Goal: Information Seeking & Learning: Get advice/opinions

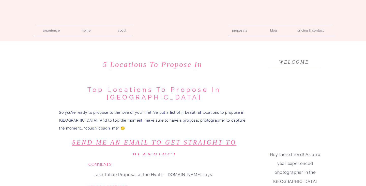
click at [181, 116] on p "So you’re ready to propose to the love of your life! I’ve put a list of 5 beaut…" at bounding box center [154, 120] width 191 height 23
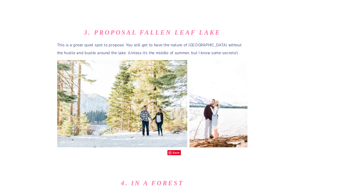
scroll to position [706, 0]
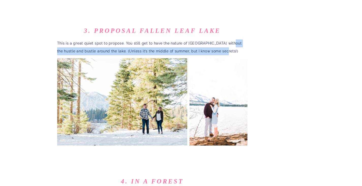
drag, startPoint x: 208, startPoint y: 18, endPoint x: 229, endPoint y: 19, distance: 21.6
click at [229, 19] on div "1. Proposing at Heavenly Observation Deck This can be a tricky spot navigating …" at bounding box center [152, 139] width 191 height 1089
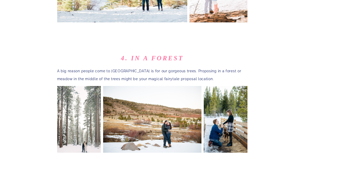
scroll to position [830, 0]
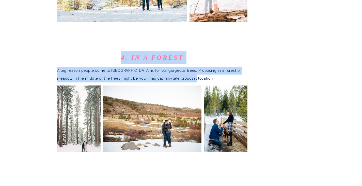
drag, startPoint x: 110, startPoint y: 38, endPoint x: 190, endPoint y: 60, distance: 83.1
click at [190, 60] on div "1. Proposing at Heavenly Observation Deck This can be a tricky spot navigating …" at bounding box center [152, 3] width 191 height 1062
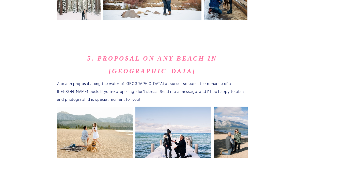
scroll to position [962, 0]
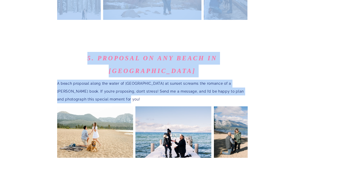
drag, startPoint x: 143, startPoint y: 59, endPoint x: 53, endPoint y: 39, distance: 92.7
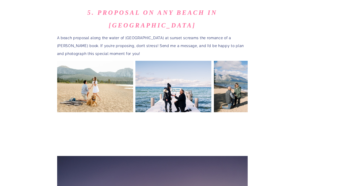
scroll to position [1010, 0]
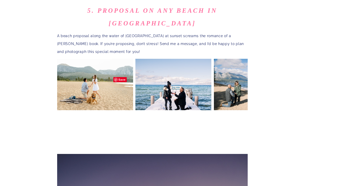
click at [109, 58] on img at bounding box center [95, 84] width 76 height 52
click at [231, 58] on img at bounding box center [231, 84] width 34 height 52
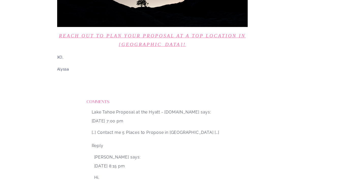
scroll to position [1266, 0]
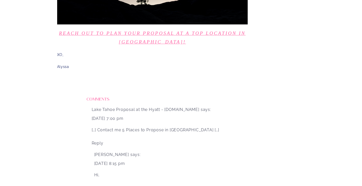
drag, startPoint x: 342, startPoint y: 40, endPoint x: 337, endPoint y: 44, distance: 6.5
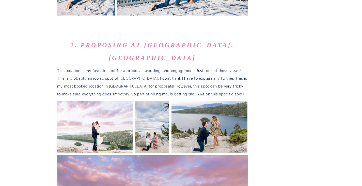
scroll to position [421, 0]
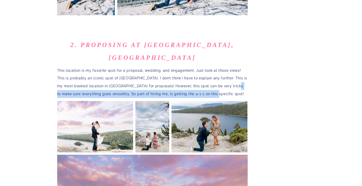
drag, startPoint x: 220, startPoint y: 74, endPoint x: 231, endPoint y: 68, distance: 12.3
click at [231, 68] on p "This location is my favorite spot for a proposal, wedding, and engagement. Just…" at bounding box center [152, 82] width 191 height 31
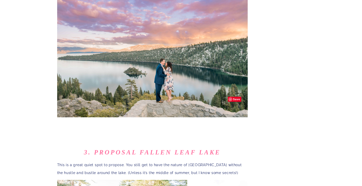
scroll to position [666, 0]
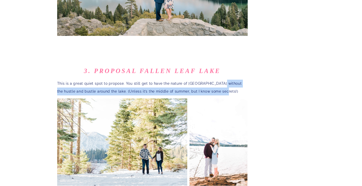
drag, startPoint x: 221, startPoint y: 69, endPoint x: 218, endPoint y: 60, distance: 9.6
click at [218, 80] on p "This is a great quiet spot to propose. You still get to have the nature of [GEO…" at bounding box center [152, 88] width 191 height 16
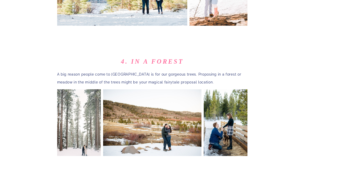
scroll to position [827, 0]
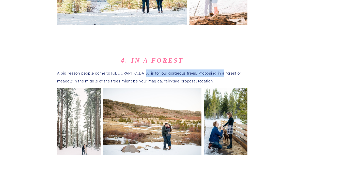
drag, startPoint x: 214, startPoint y: 55, endPoint x: 137, endPoint y: 54, distance: 77.0
click at [137, 69] on p "A big reason people come to [GEOGRAPHIC_DATA] is for our gorgeous trees. Propos…" at bounding box center [152, 77] width 191 height 16
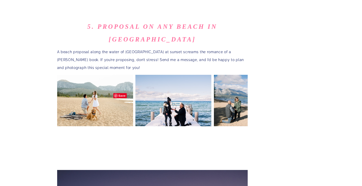
scroll to position [993, 0]
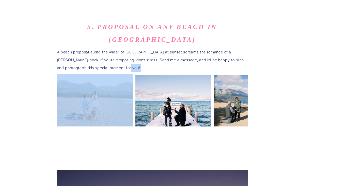
drag, startPoint x: 110, startPoint y: 39, endPoint x: 107, endPoint y: 35, distance: 5.1
click at [107, 48] on p "A beach proposal along the water of [GEOGRAPHIC_DATA] at sunset screams the rom…" at bounding box center [152, 59] width 191 height 23
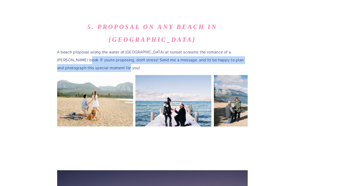
drag, startPoint x: 140, startPoint y: 35, endPoint x: 68, endPoint y: 28, distance: 71.8
click at [68, 48] on p "A beach proposal along the water of [GEOGRAPHIC_DATA] at sunset screams the rom…" at bounding box center [152, 59] width 191 height 23
click at [114, 48] on p "A beach proposal along the water of [GEOGRAPHIC_DATA] at sunset screams the rom…" at bounding box center [152, 59] width 191 height 23
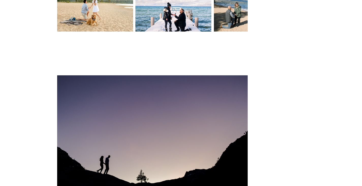
click at [114, 34] on div at bounding box center [152, 53] width 191 height 39
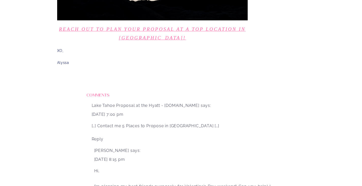
scroll to position [1271, 0]
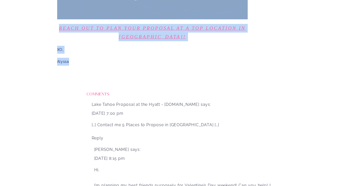
drag, startPoint x: 56, startPoint y: 35, endPoint x: 75, endPoint y: 26, distance: 21.3
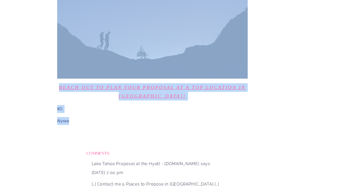
click at [89, 85] on link "Reach out to plan your proposal at a top location in [GEOGRAPHIC_DATA]!" at bounding box center [152, 92] width 187 height 14
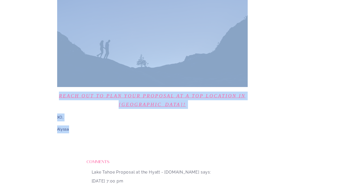
scroll to position [1203, 0]
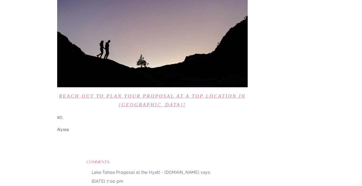
click at [120, 137] on p at bounding box center [152, 141] width 191 height 8
